Goal: Transaction & Acquisition: Purchase product/service

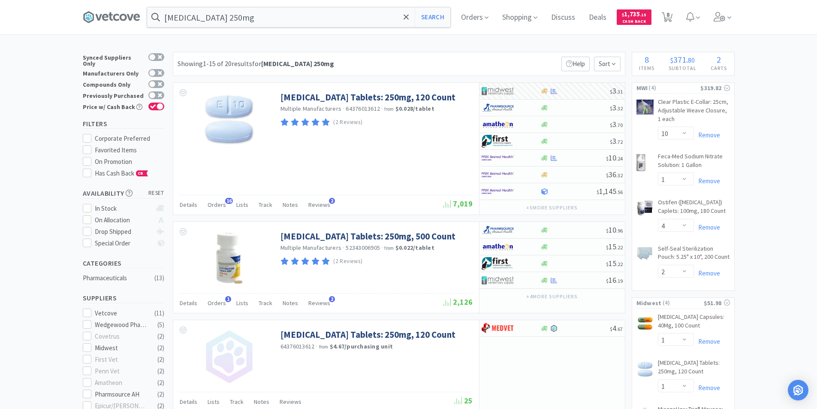
select select "10"
select select "1"
select select "4"
select select "2"
select select "1"
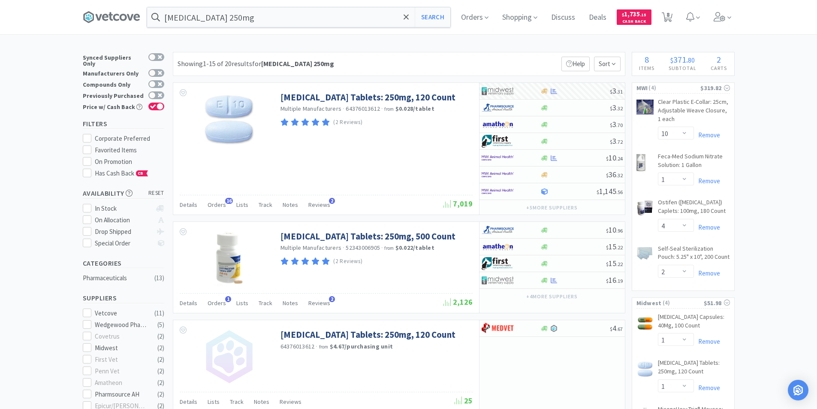
select select "1"
select select "2"
click at [714, 136] on link "Remove" at bounding box center [707, 135] width 26 height 8
select select "4"
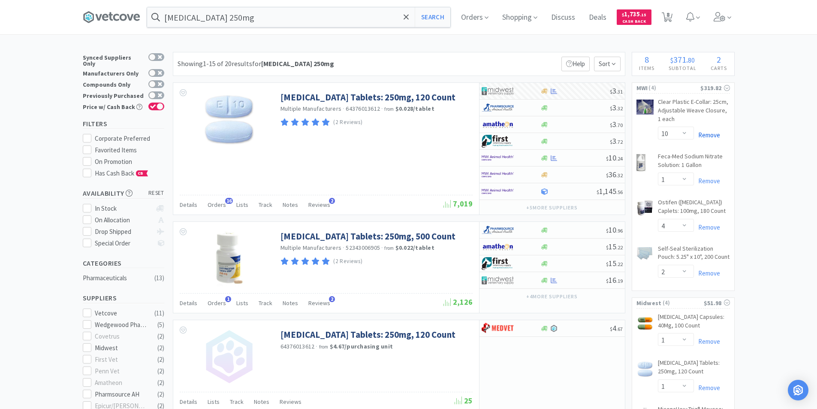
select select "2"
select select "1"
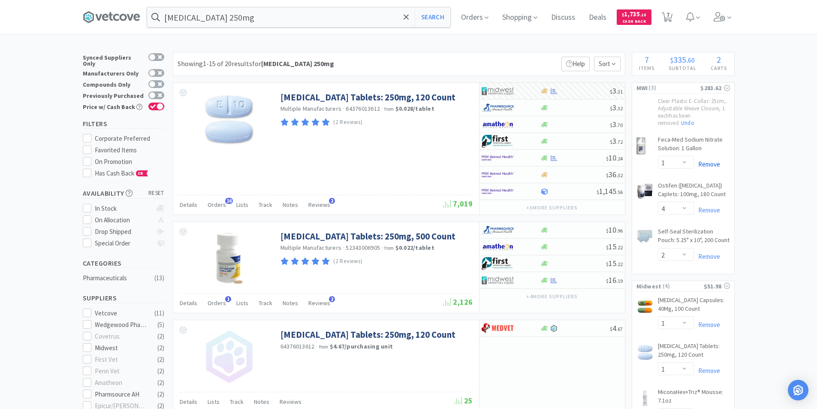
click at [709, 164] on link "Remove" at bounding box center [707, 164] width 26 height 8
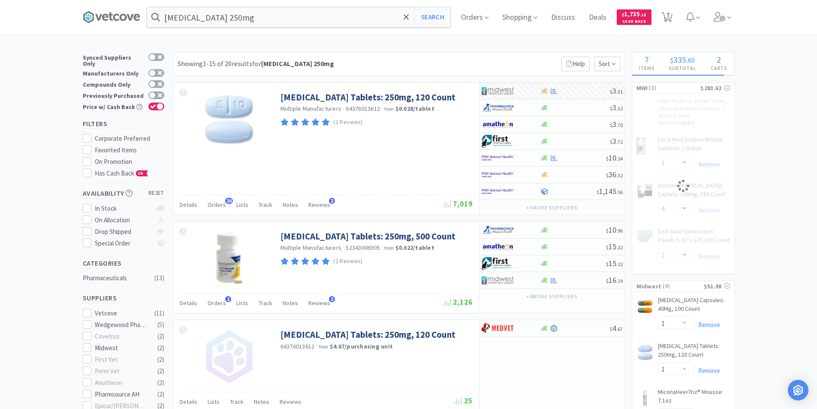
select select "2"
select select "4"
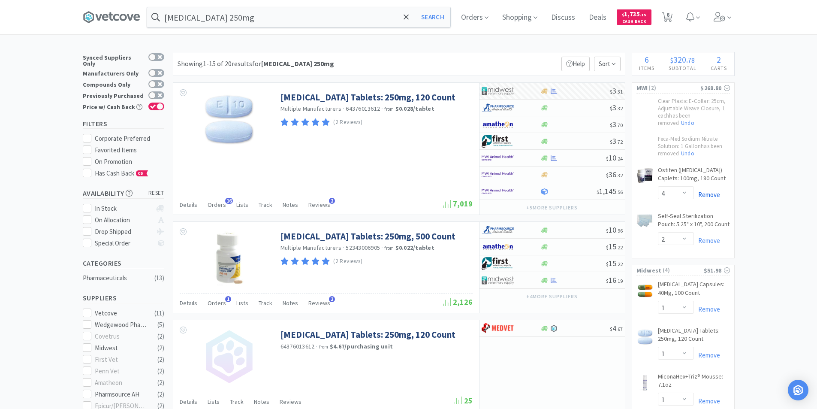
click at [707, 192] on link "Remove" at bounding box center [707, 194] width 26 height 8
select select "2"
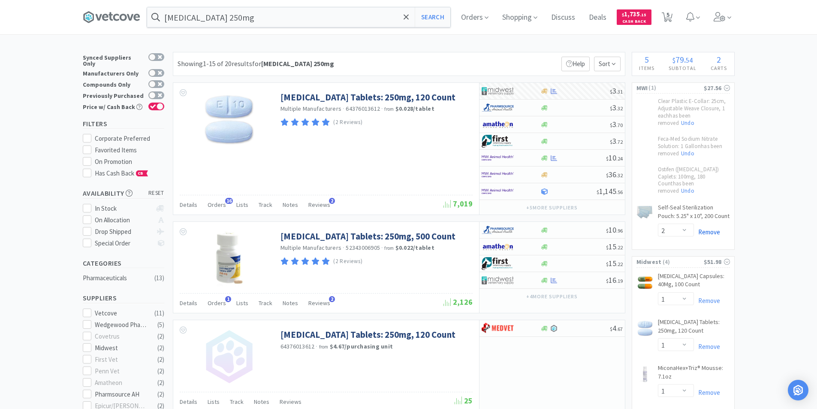
click at [709, 228] on link "Remove" at bounding box center [707, 232] width 26 height 8
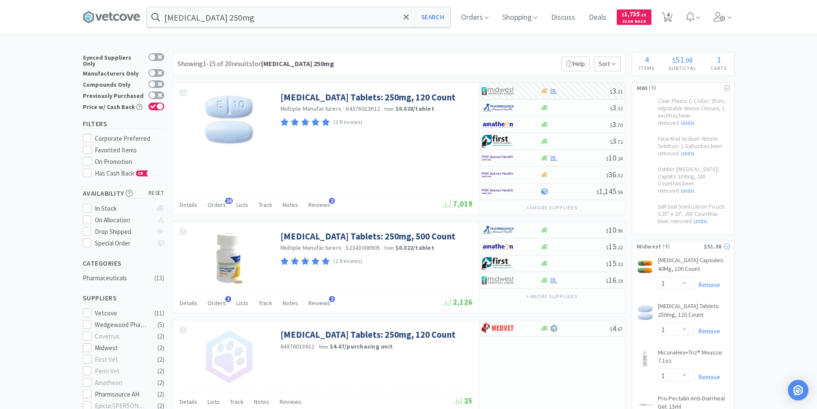
click at [685, 242] on span "( 4 )" at bounding box center [683, 246] width 42 height 9
click at [684, 70] on h4 "Subtotal" at bounding box center [683, 68] width 42 height 8
click at [685, 242] on span "( 4 )" at bounding box center [683, 246] width 42 height 9
select select "1"
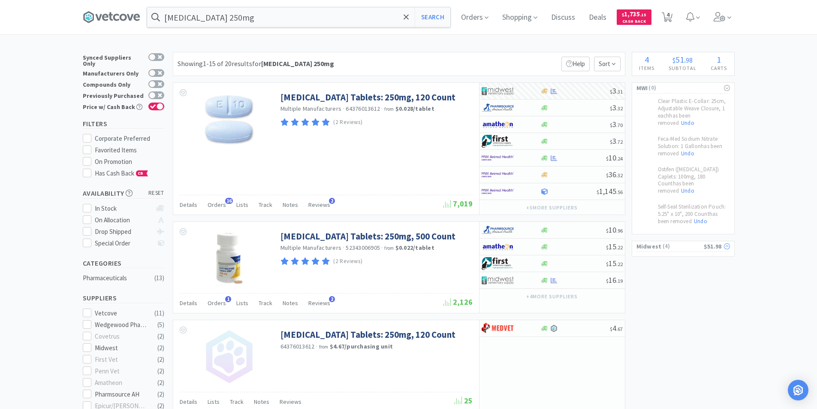
select select "1"
select select "2"
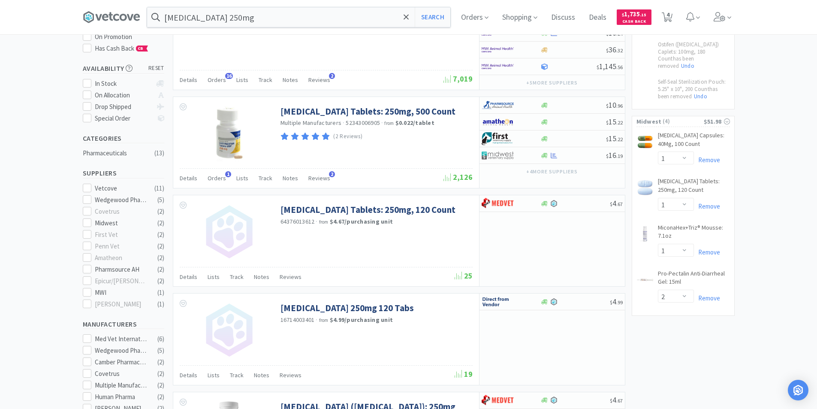
scroll to position [43, 0]
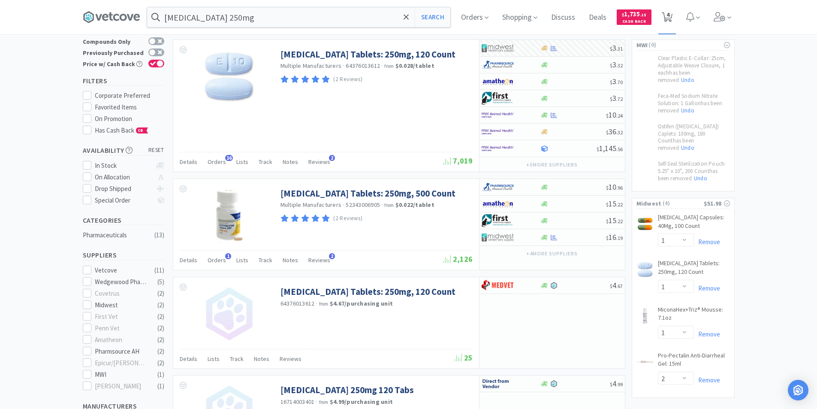
click at [673, 18] on icon at bounding box center [667, 16] width 11 height 9
select select "1"
select select "2"
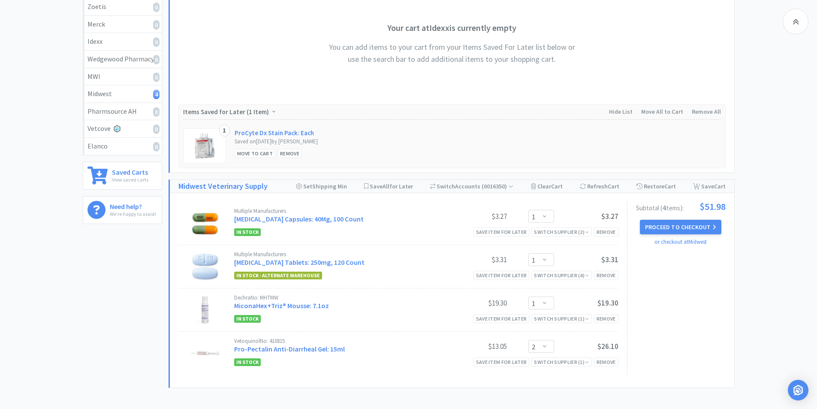
scroll to position [172, 0]
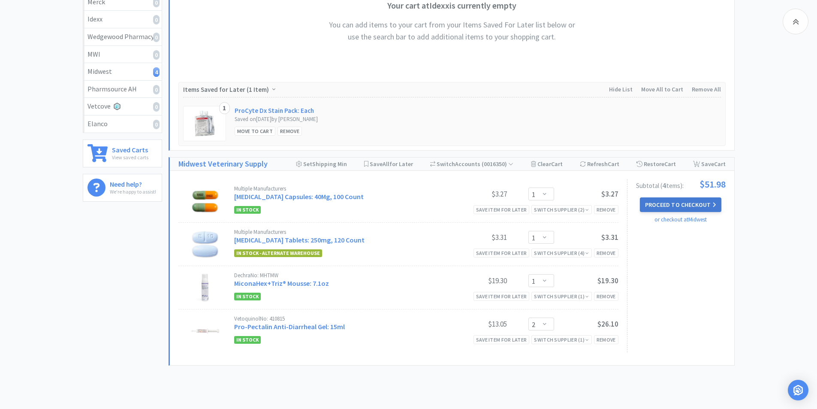
click at [680, 205] on button "Proceed to Checkout" at bounding box center [681, 204] width 82 height 15
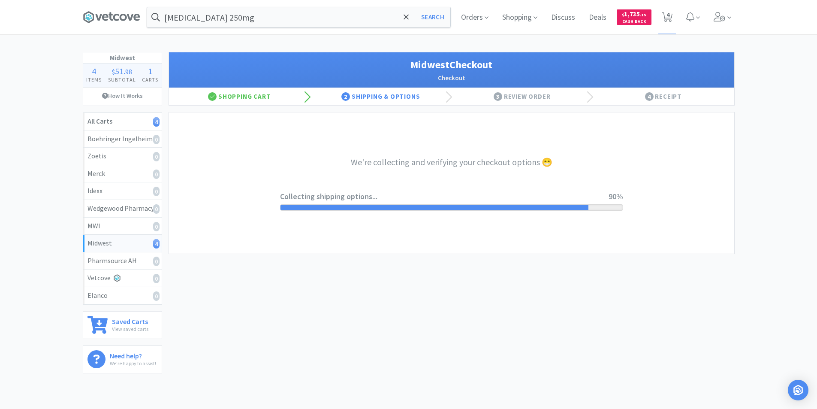
select select "3"
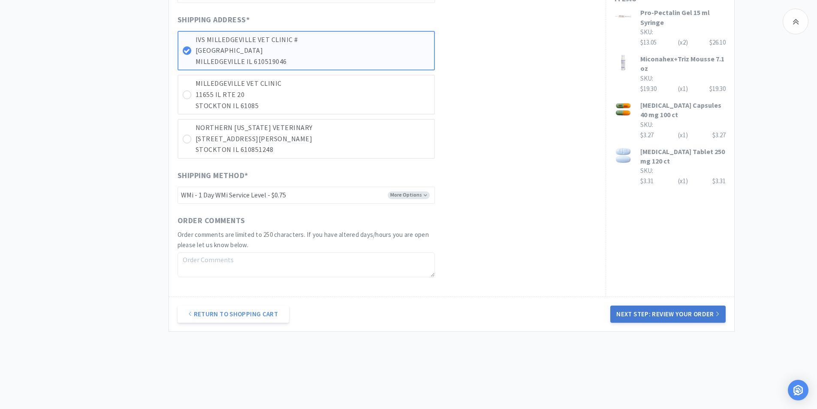
click at [703, 315] on button "Next Step: Review Your Order" at bounding box center [667, 313] width 115 height 17
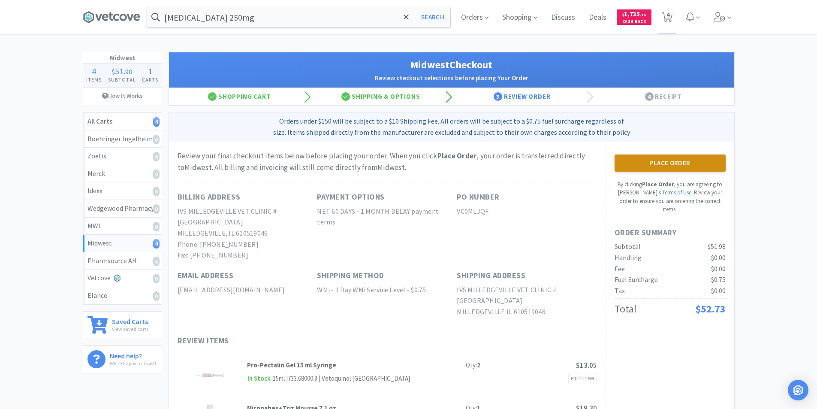
click at [629, 162] on button "Place Order" at bounding box center [670, 162] width 111 height 17
